Goal: Information Seeking & Learning: Learn about a topic

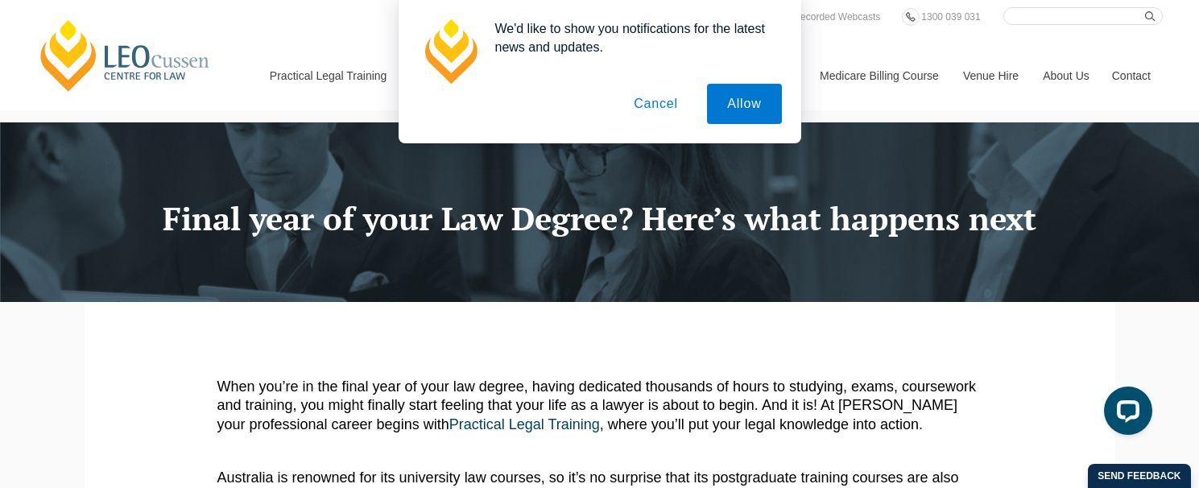
click at [659, 98] on button "Cancel" at bounding box center [656, 104] width 85 height 40
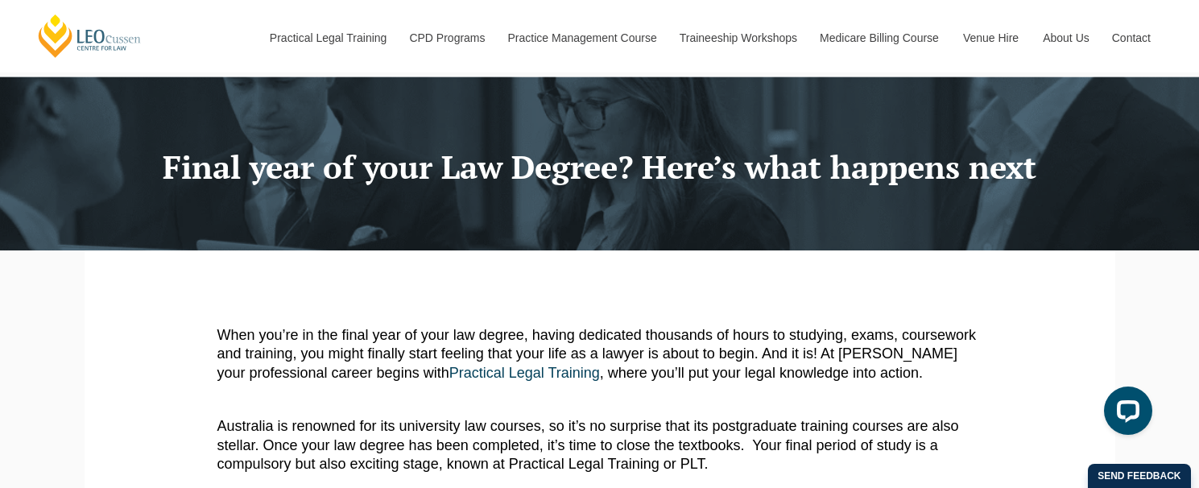
scroll to position [81, 0]
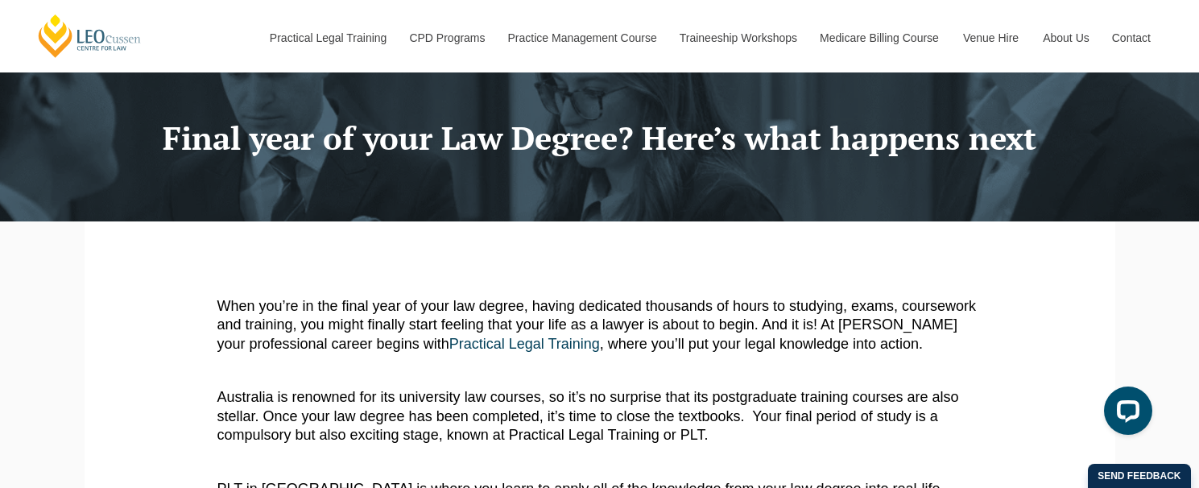
click at [393, 317] on p "When you’re in the final year of your law degree, having dedicated thousands of…" at bounding box center [599, 325] width 765 height 56
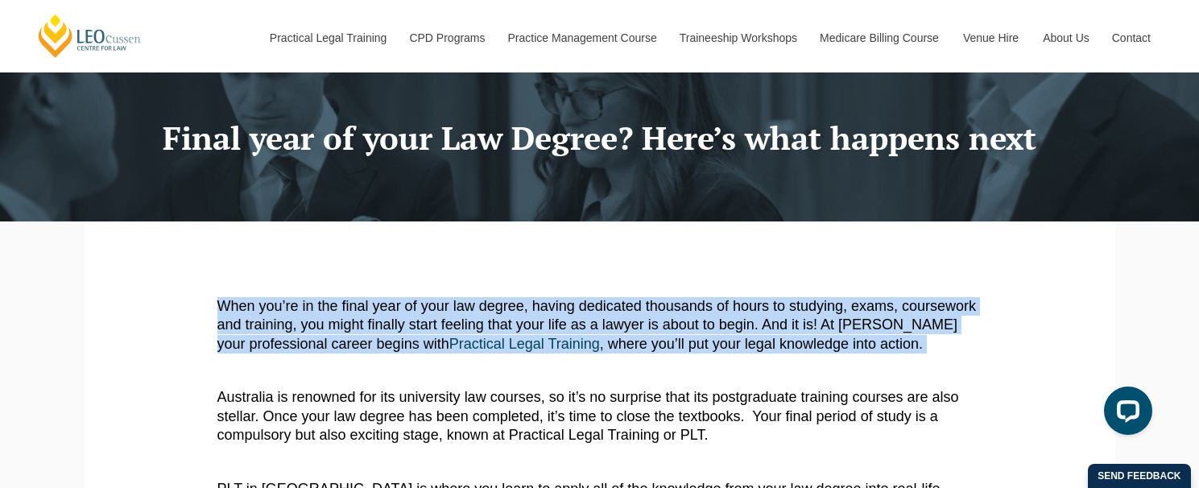
click at [393, 317] on p "When you’re in the final year of your law degree, having dedicated thousands of…" at bounding box center [599, 325] width 765 height 56
click at [389, 317] on p "When you’re in the final year of your law degree, having dedicated thousands of…" at bounding box center [599, 325] width 765 height 56
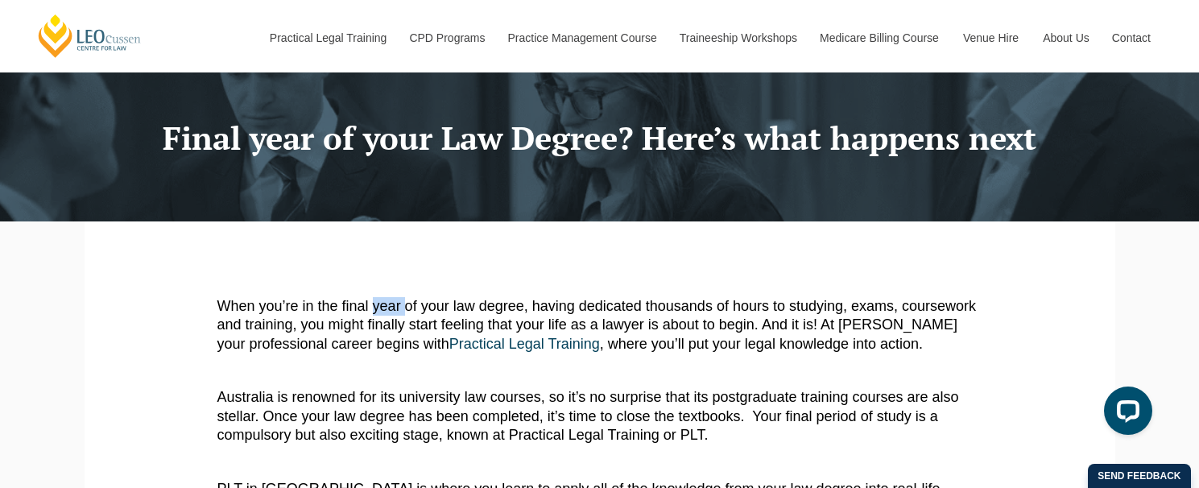
click at [389, 317] on p "When you’re in the final year of your law degree, having dedicated thousands of…" at bounding box center [599, 325] width 765 height 56
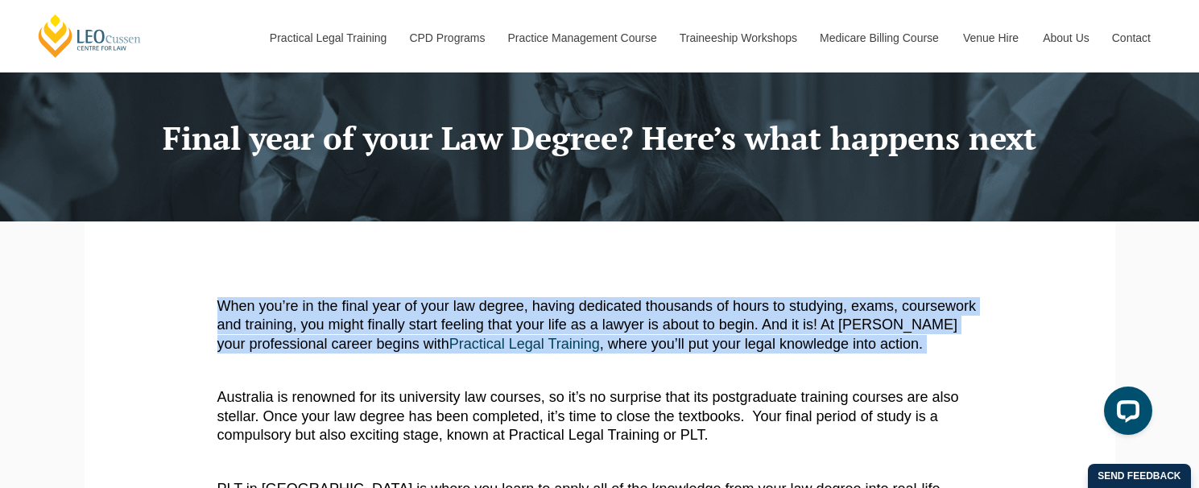
click at [389, 317] on p "When you’re in the final year of your law degree, having dedicated thousands of…" at bounding box center [599, 325] width 765 height 56
drag, startPoint x: 389, startPoint y: 317, endPoint x: 257, endPoint y: 332, distance: 133.0
click at [257, 332] on p "When you’re in the final year of your law degree, having dedicated thousands of…" at bounding box center [599, 325] width 765 height 56
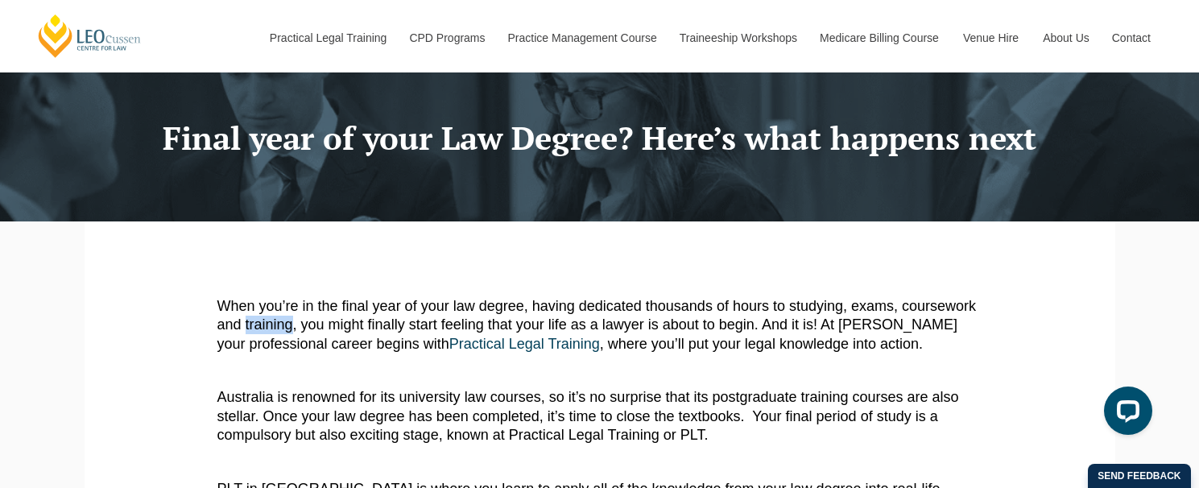
click at [257, 332] on p "When you’re in the final year of your law degree, having dedicated thousands of…" at bounding box center [599, 325] width 765 height 56
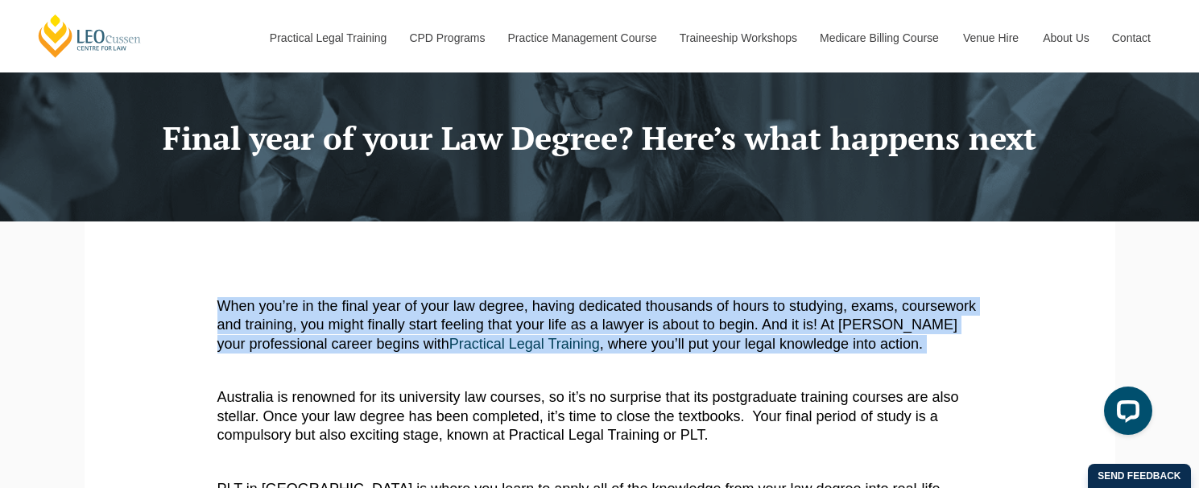
click at [257, 332] on p "When you’re in the final year of your law degree, having dedicated thousands of…" at bounding box center [599, 325] width 765 height 56
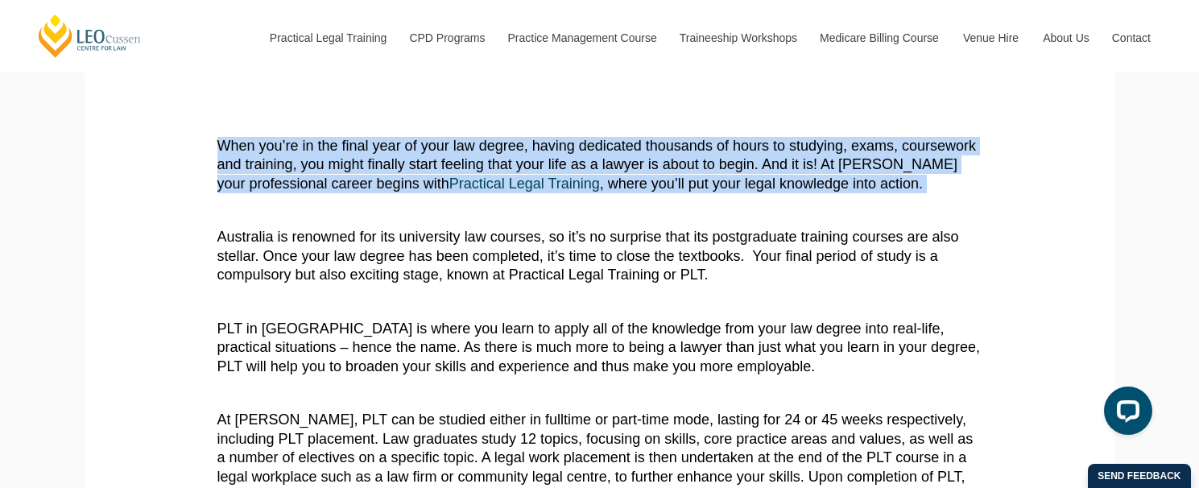
scroll to position [242, 0]
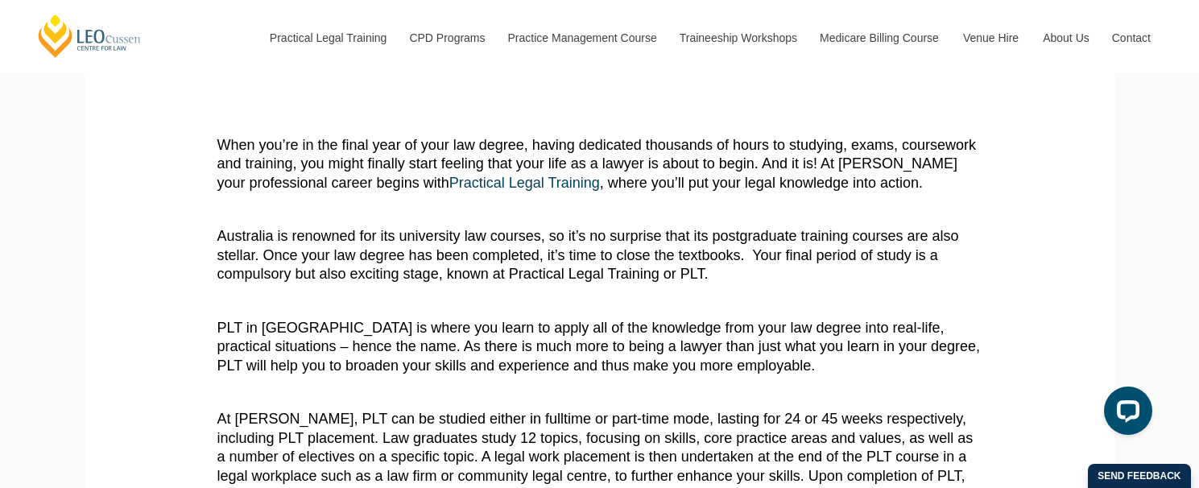
click at [438, 262] on p "Australia is renowned for its university law courses, so it’s no surprise that …" at bounding box center [599, 255] width 765 height 56
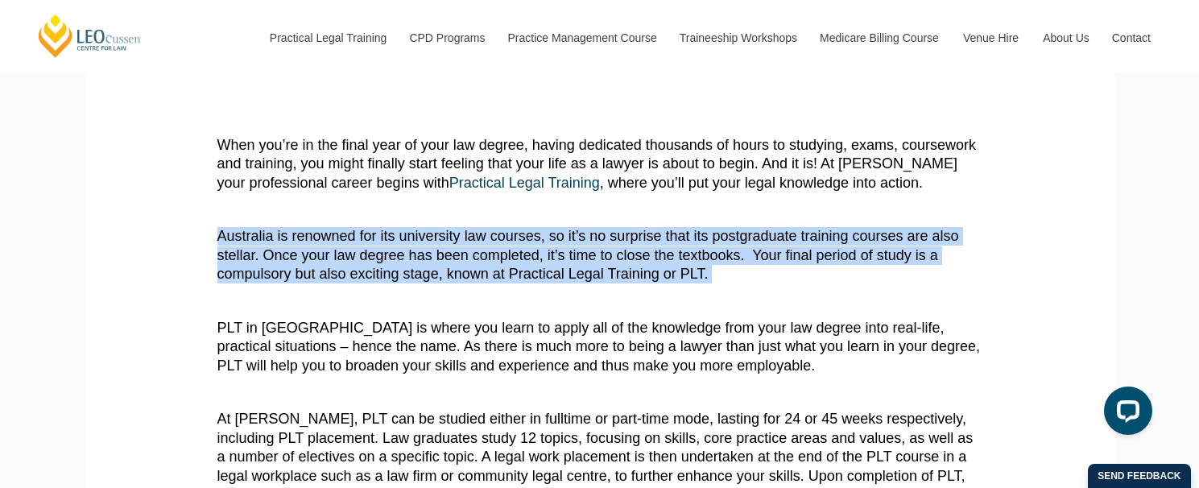
click at [438, 262] on p "Australia is renowned for its university law courses, so it’s no surprise that …" at bounding box center [599, 255] width 765 height 56
